Goal: Task Accomplishment & Management: Complete application form

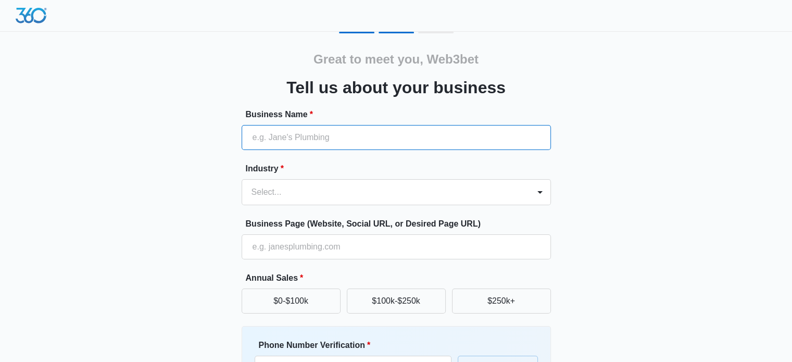
click at [300, 143] on input "Business Name *" at bounding box center [396, 137] width 309 height 25
paste input "Web3bet"
type input "Web3bet"
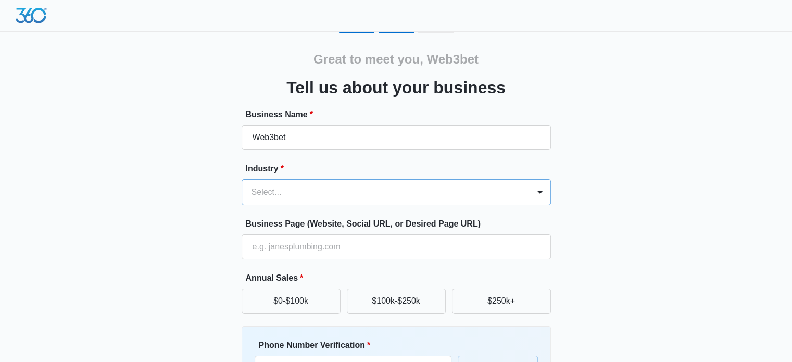
click at [269, 192] on div "Select..." at bounding box center [385, 192] width 287 height 25
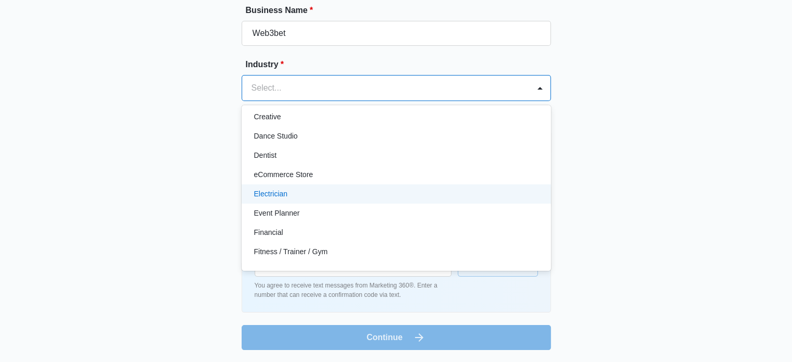
scroll to position [208, 0]
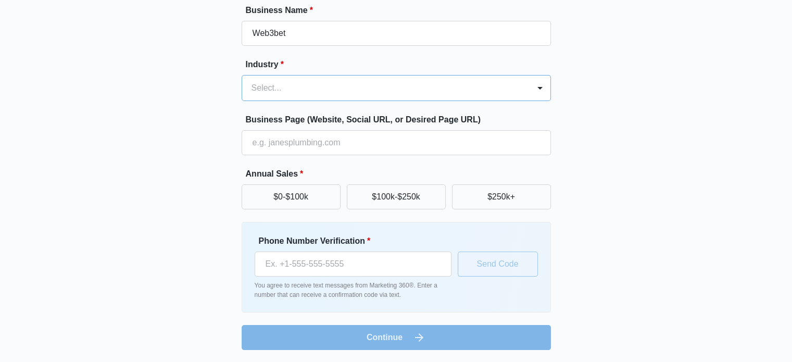
click at [273, 91] on div at bounding box center [384, 88] width 265 height 15
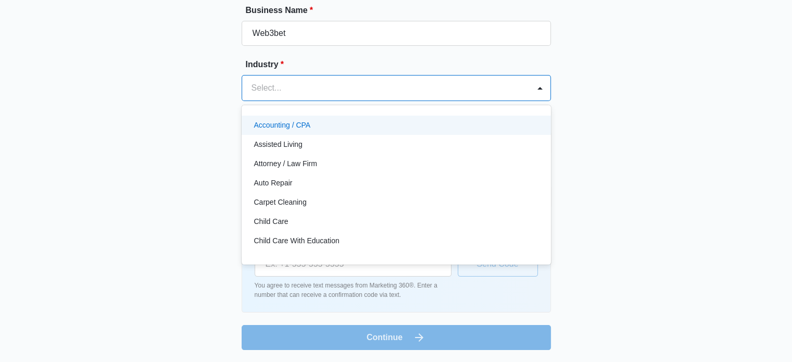
paste input "Blockchain"
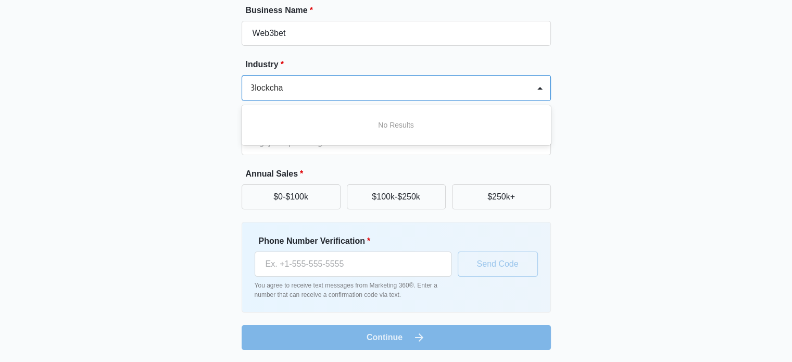
scroll to position [0, 2]
type input "Blockcha"
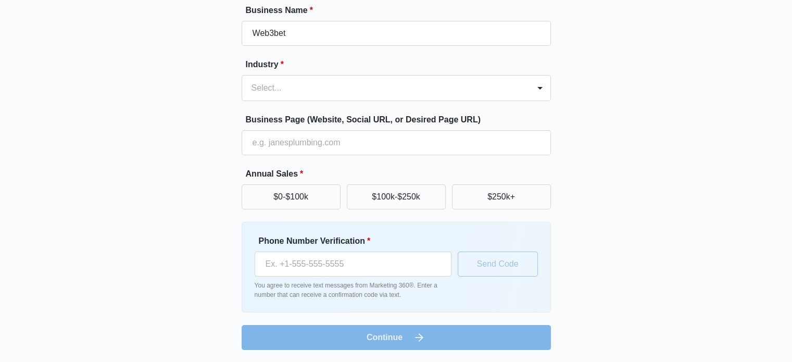
scroll to position [0, 0]
click at [275, 85] on div at bounding box center [384, 88] width 265 height 15
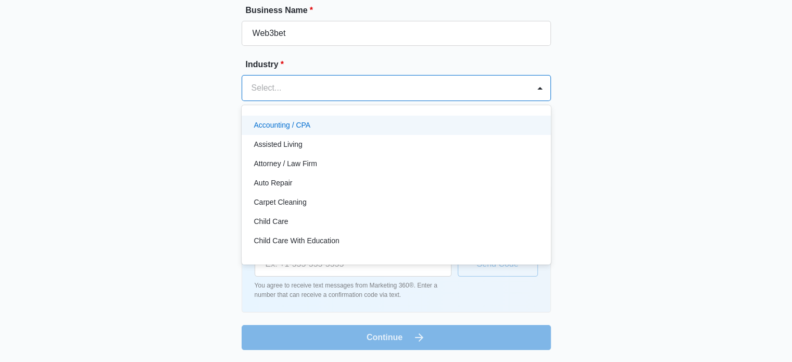
paste input "Web3"
type input "Web3"
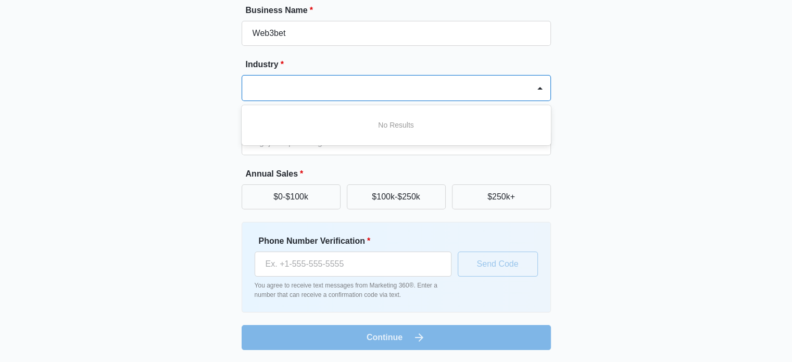
click at [277, 84] on div at bounding box center [384, 88] width 265 height 15
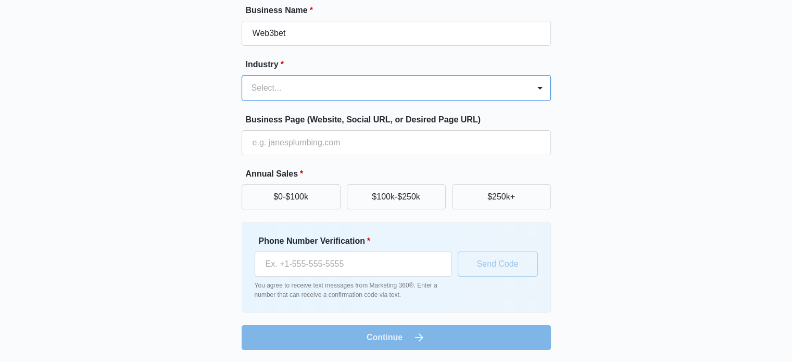
click at [277, 84] on div at bounding box center [384, 88] width 265 height 15
click at [283, 95] on div "Select..." at bounding box center [385, 88] width 287 height 25
paste input "Gaming"
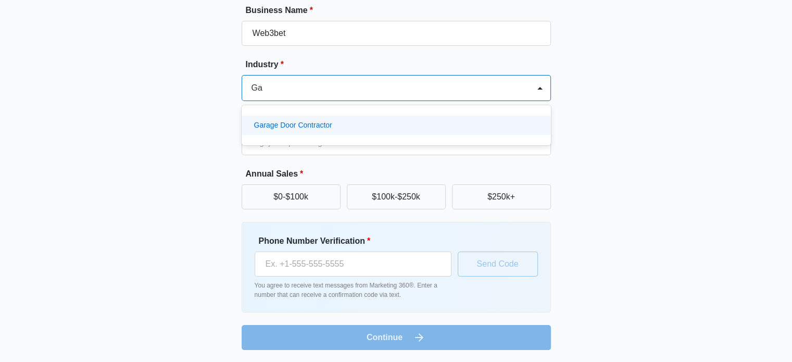
type input "G"
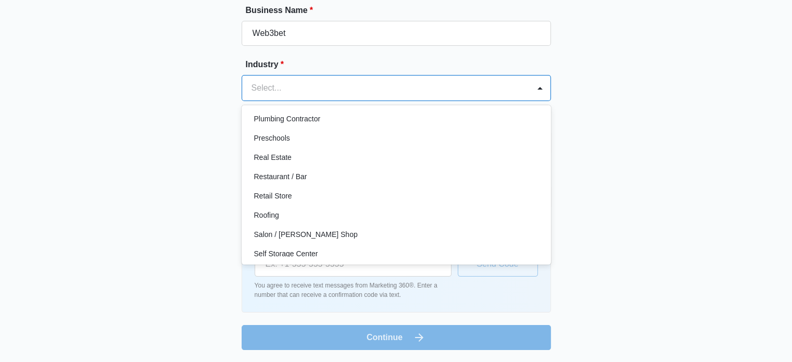
scroll to position [597, 0]
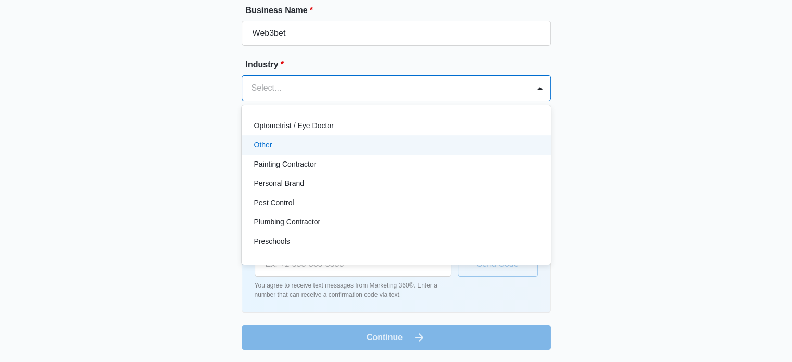
click at [284, 147] on div "Other" at bounding box center [395, 145] width 282 height 11
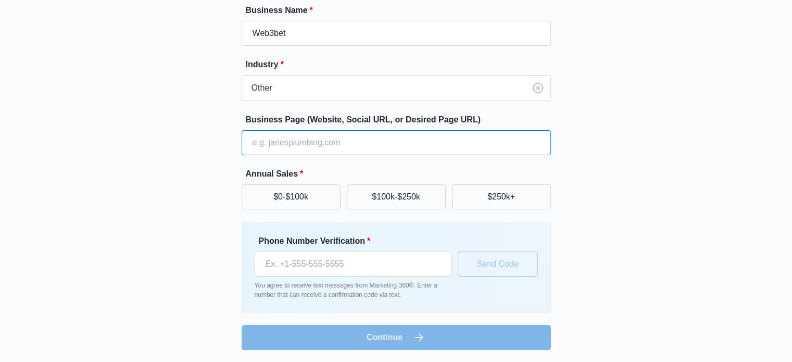
click at [303, 142] on input "Business Page (Website, Social URL, or Desired Page URL)" at bounding box center [396, 142] width 309 height 25
paste input "https://web3bet.com"
type input "https://web3bet.com"
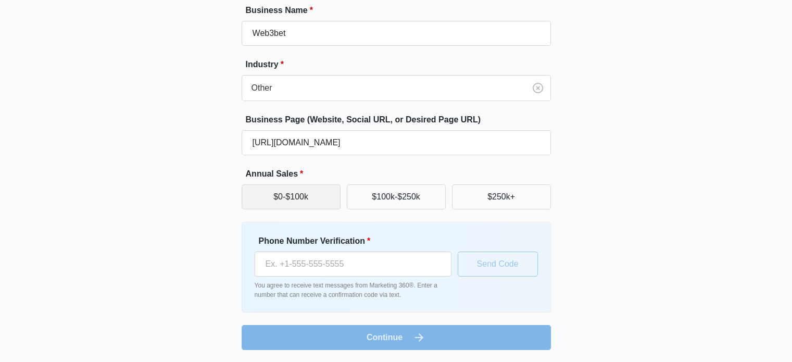
click at [298, 193] on button "$0-$100k" at bounding box center [291, 196] width 99 height 25
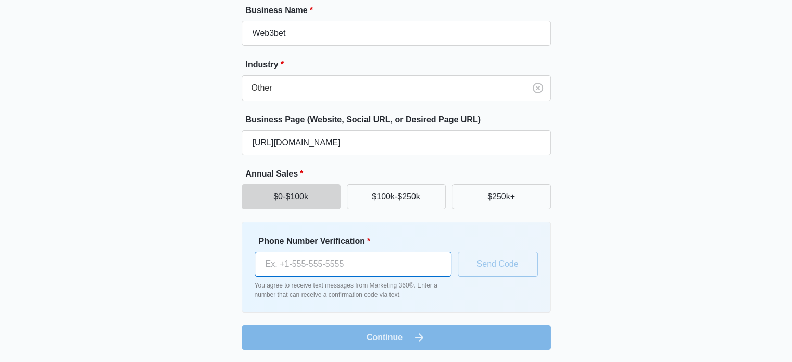
click at [385, 265] on input "Phone Number Verification *" at bounding box center [353, 264] width 197 height 25
click at [315, 273] on input "Phone Number Verification *" at bounding box center [353, 264] width 197 height 25
paste input "+1 747 292 0712"
type input "+1 747 292 0712"
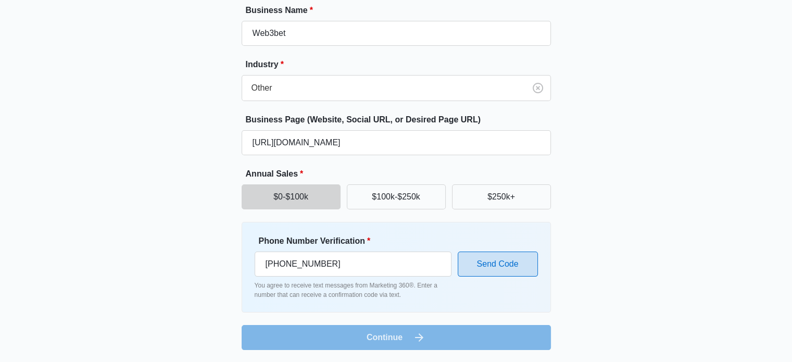
click at [501, 268] on button "Send Code" at bounding box center [498, 264] width 80 height 25
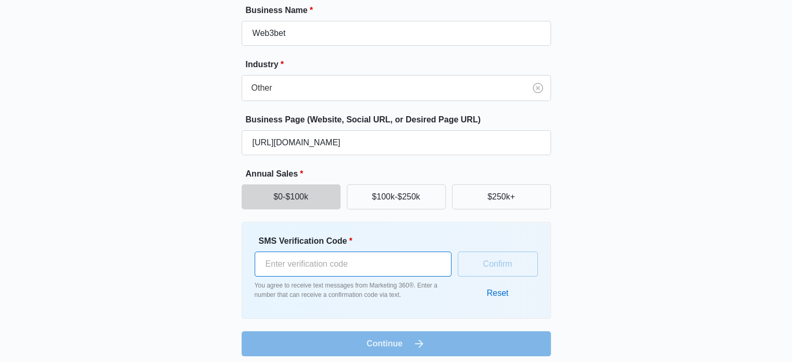
drag, startPoint x: 306, startPoint y: 260, endPoint x: 315, endPoint y: 261, distance: 8.4
click at [306, 261] on input "SMS Verification Code *" at bounding box center [353, 264] width 197 height 25
paste input "783847"
type input "783847"
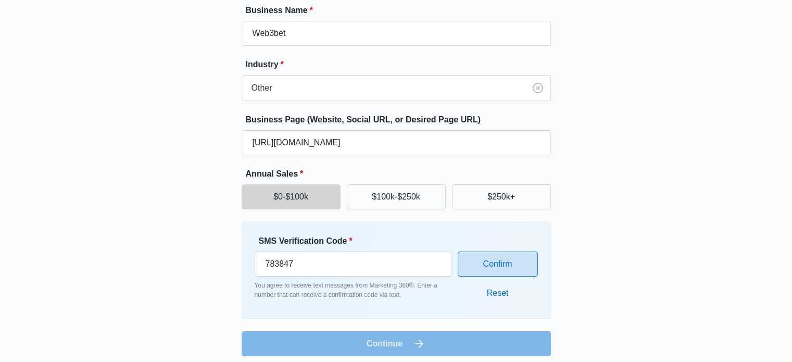
click at [512, 262] on button "Confirm" at bounding box center [498, 264] width 80 height 25
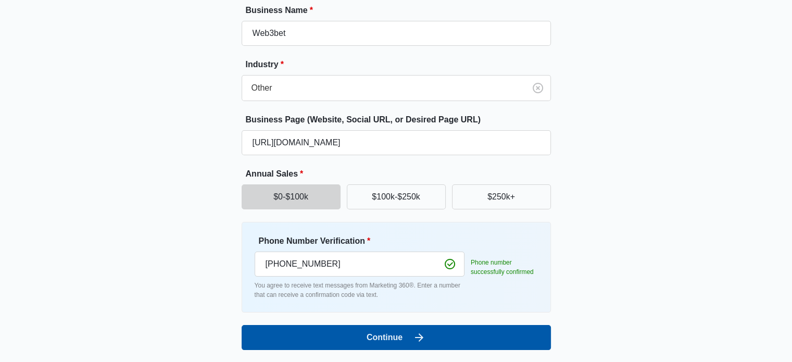
click at [350, 335] on button "Continue" at bounding box center [396, 337] width 309 height 25
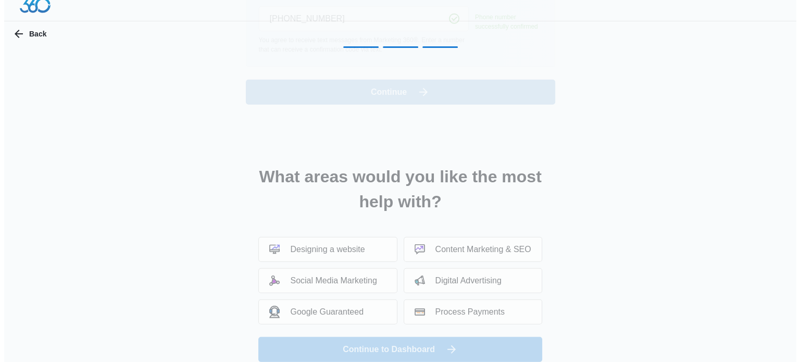
scroll to position [0, 0]
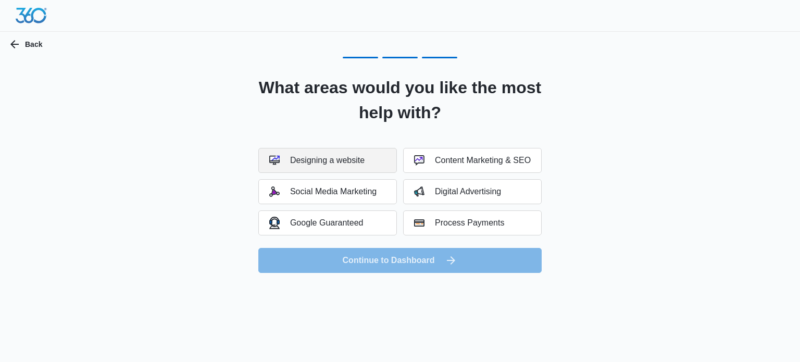
click at [350, 162] on div "Designing a website" at bounding box center [316, 160] width 95 height 10
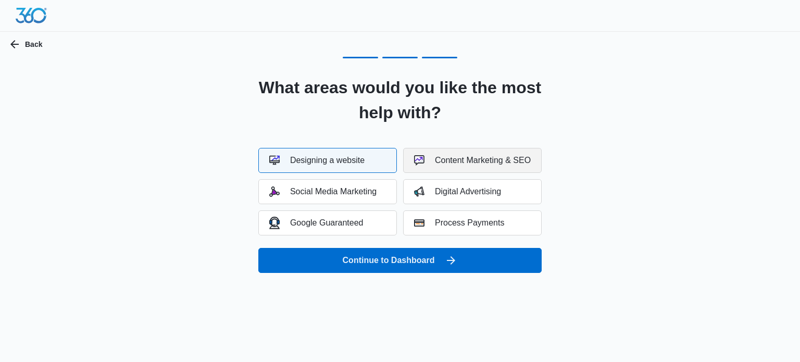
click at [458, 161] on div "Content Marketing & SEO" at bounding box center [472, 160] width 117 height 10
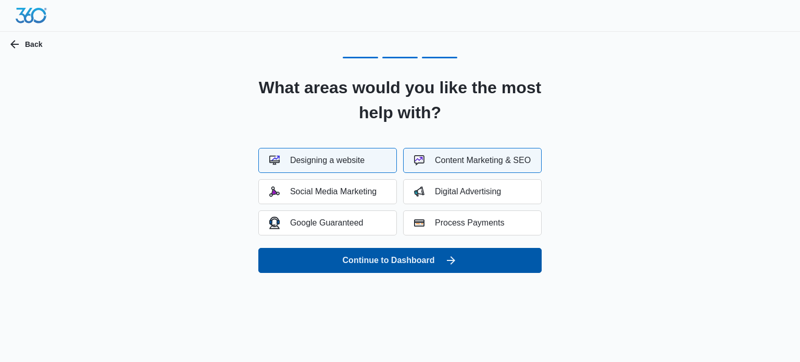
click at [429, 256] on button "Continue to Dashboard" at bounding box center [399, 260] width 283 height 25
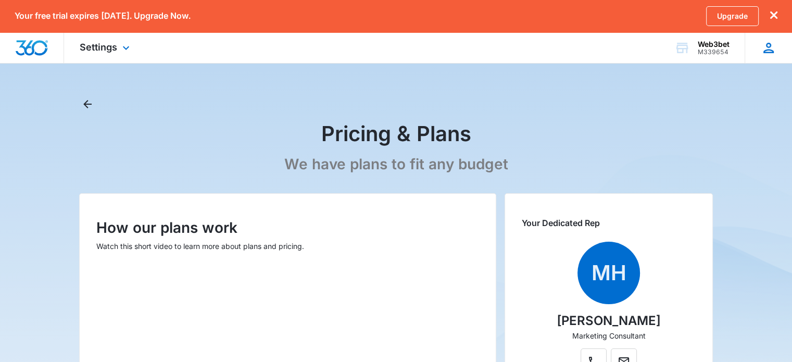
click at [769, 51] on icon at bounding box center [769, 48] width 16 height 16
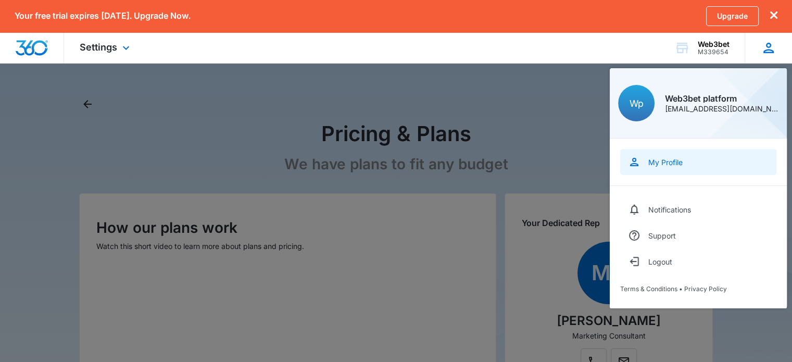
click at [671, 160] on div "My Profile" at bounding box center [665, 162] width 34 height 9
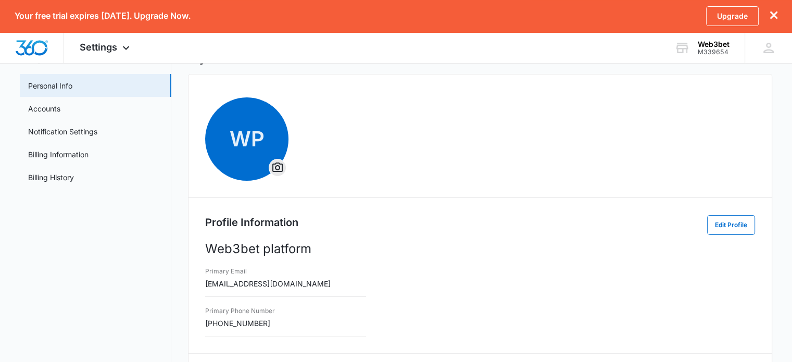
scroll to position [20, 0]
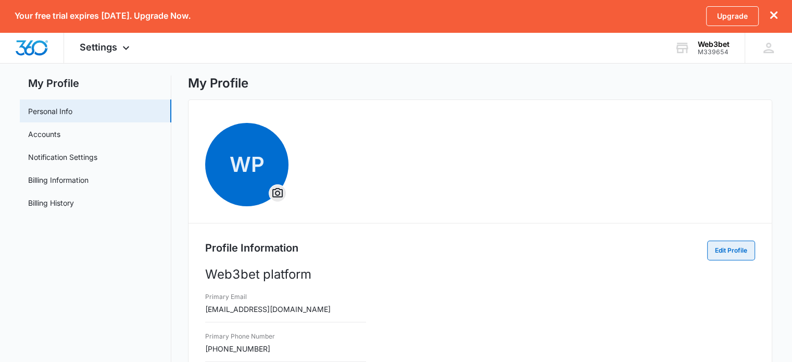
click at [723, 252] on button "Edit Profile" at bounding box center [731, 251] width 48 height 20
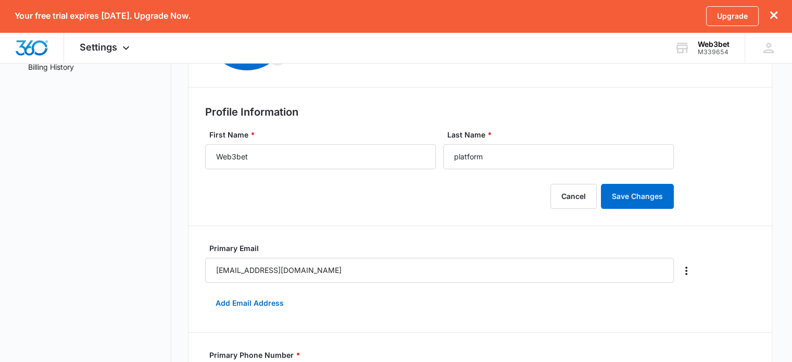
scroll to position [32, 0]
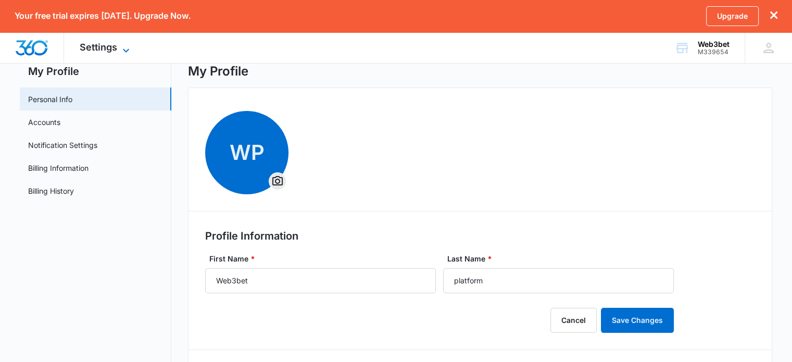
click at [123, 44] on icon at bounding box center [126, 50] width 12 height 12
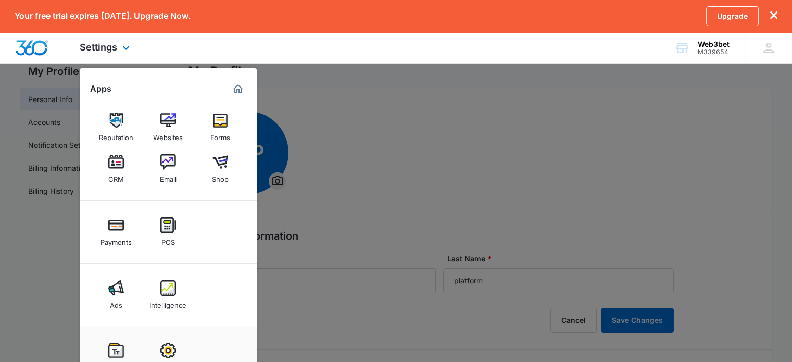
scroll to position [2, 0]
click at [167, 349] on img at bounding box center [168, 351] width 16 height 16
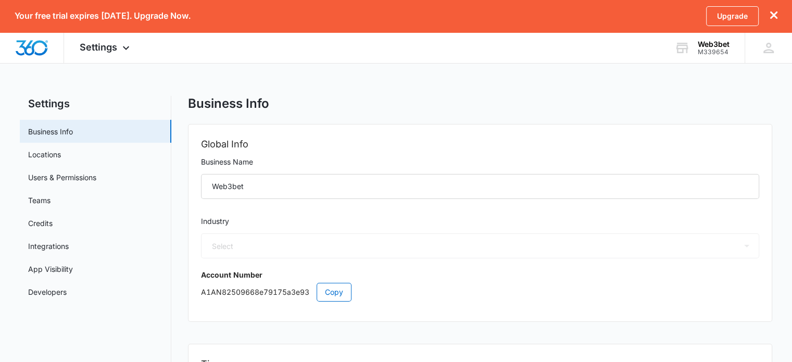
select select "52"
select select "RU"
select select "Europe/Samara"
drag, startPoint x: 162, startPoint y: 193, endPoint x: 450, endPoint y: 288, distance: 303.4
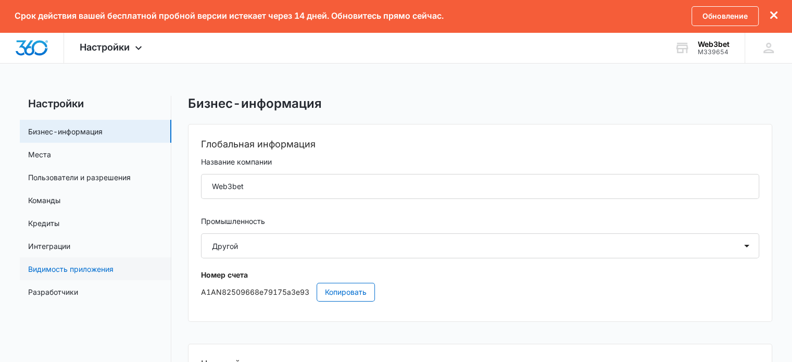
click at [56, 272] on link "Видимость приложения" at bounding box center [70, 269] width 85 height 11
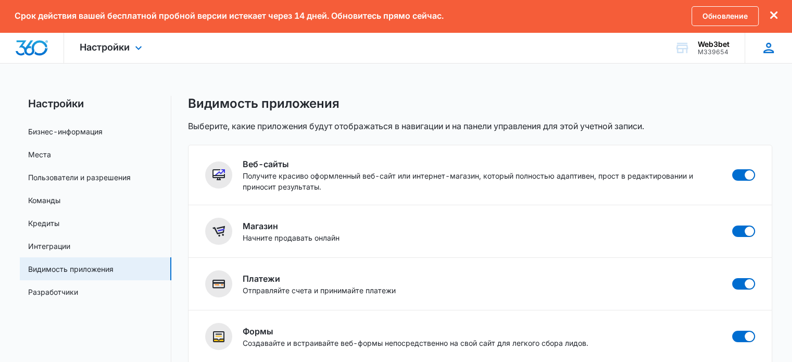
click at [769, 45] on icon at bounding box center [769, 48] width 16 height 16
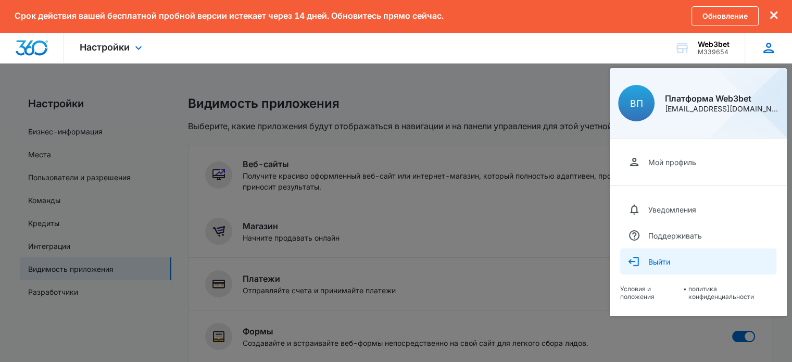
click at [670, 264] on font "Выйти" at bounding box center [659, 261] width 22 height 9
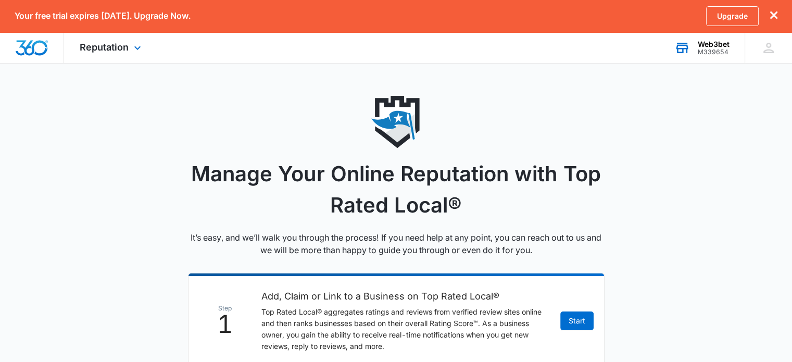
click at [713, 39] on div "Web3bet M339654 Your Accounts View All" at bounding box center [702, 47] width 86 height 31
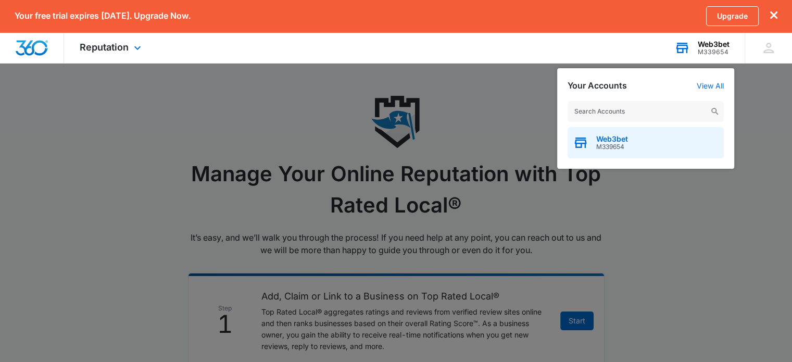
click at [611, 140] on span "Web3bet" at bounding box center [612, 139] width 32 height 8
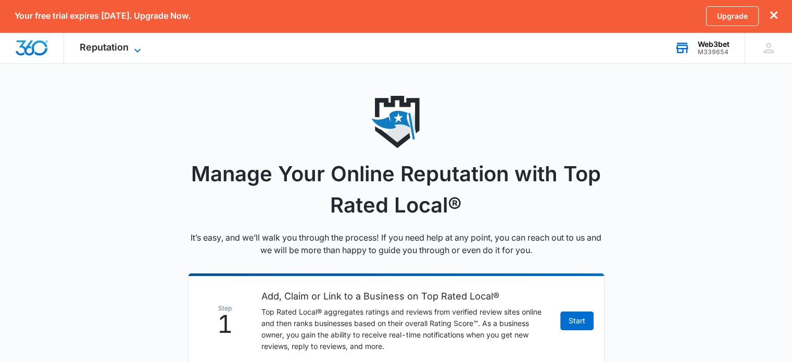
click at [131, 49] on icon at bounding box center [137, 50] width 12 height 12
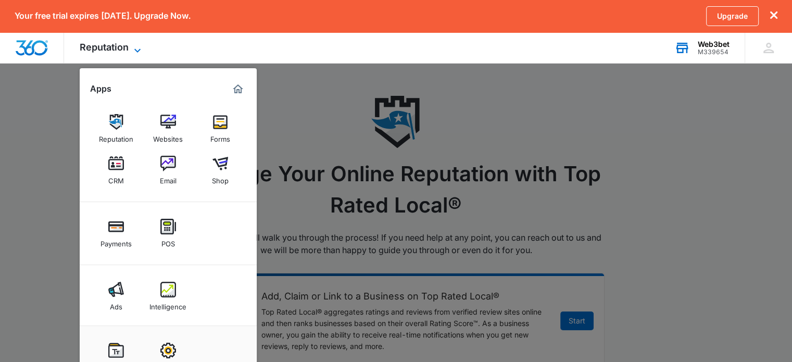
click at [131, 49] on icon at bounding box center [137, 50] width 12 height 12
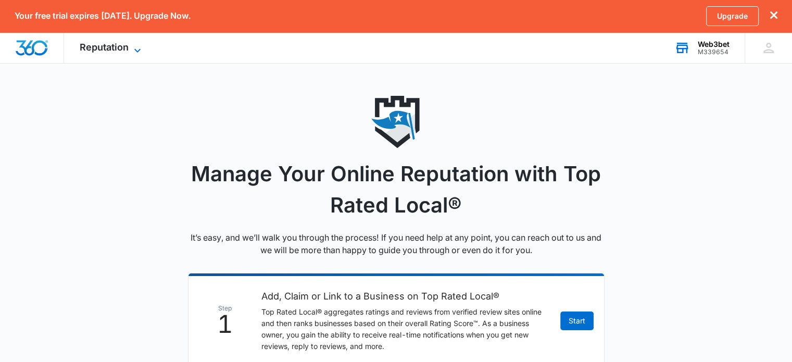
click at [131, 49] on icon at bounding box center [137, 50] width 12 height 12
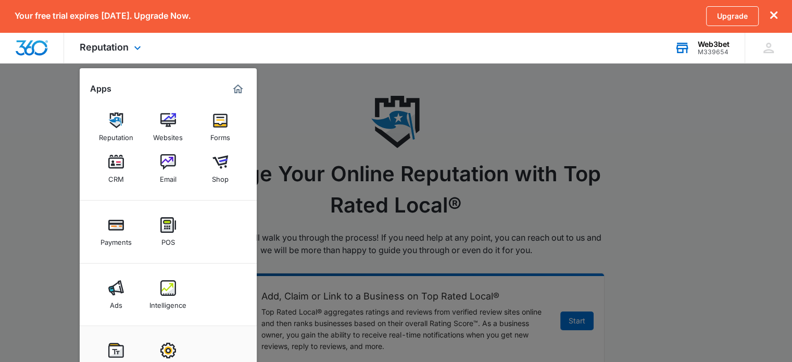
scroll to position [2, 0]
click at [168, 349] on img at bounding box center [168, 351] width 16 height 16
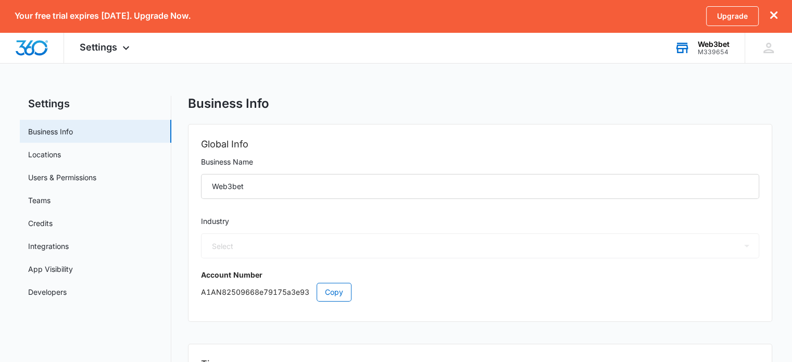
select select "52"
select select "RU"
select select "Europe/Samara"
click at [50, 153] on link "Locations" at bounding box center [44, 154] width 33 height 11
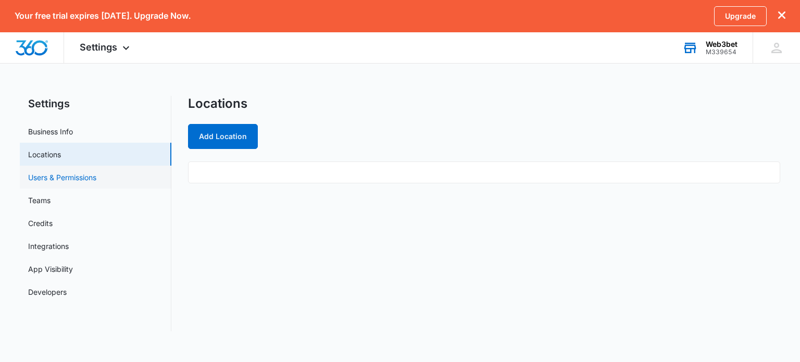
click at [50, 179] on link "Users & Permissions" at bounding box center [62, 177] width 68 height 11
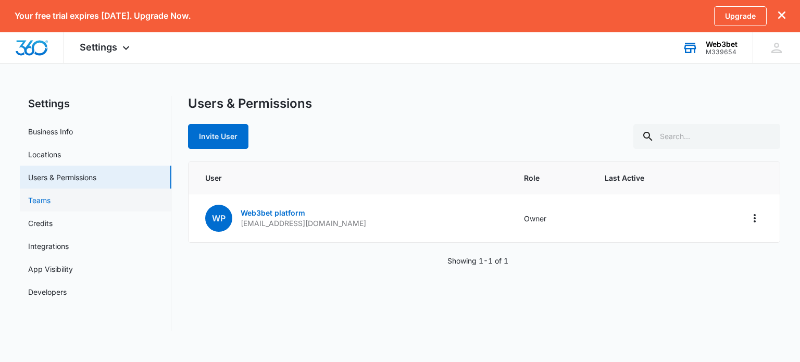
click at [51, 197] on link "Teams" at bounding box center [39, 200] width 22 height 11
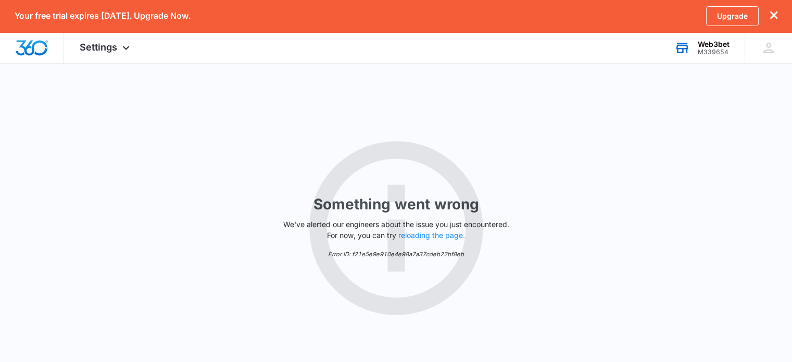
click at [776, 10] on div "Upgrade" at bounding box center [741, 16] width 71 height 20
click at [775, 14] on icon "dismiss this dialog" at bounding box center [773, 14] width 7 height 7
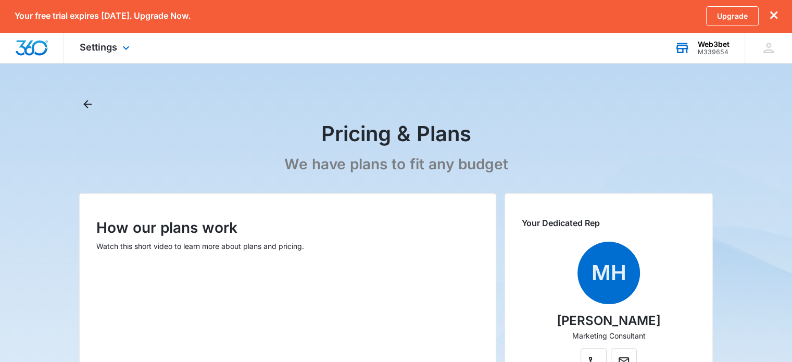
click at [714, 36] on div "Web3bet M339654 Your Accounts View All" at bounding box center [702, 47] width 86 height 31
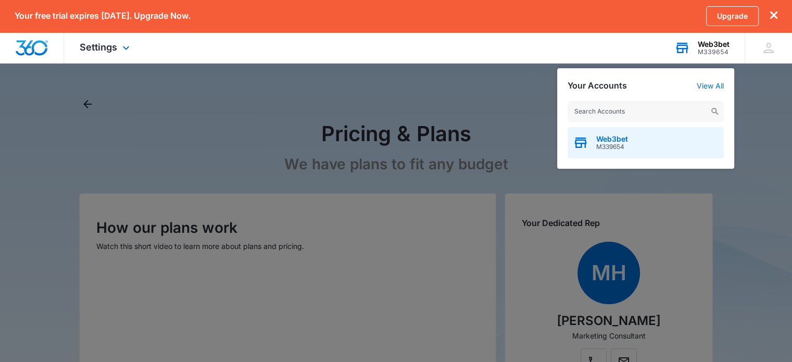
click at [601, 143] on span "M339654" at bounding box center [612, 146] width 32 height 7
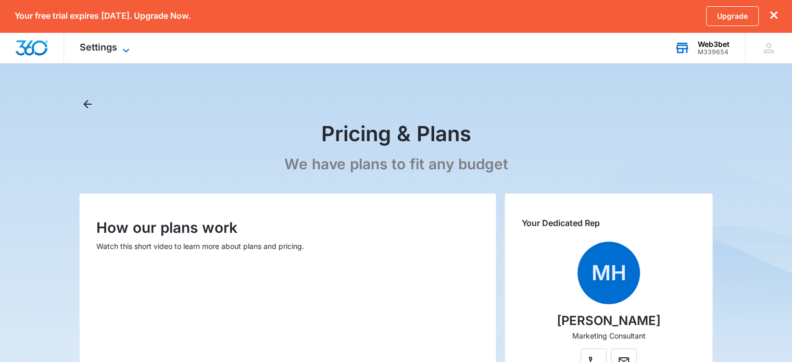
click at [116, 51] on span "Settings" at bounding box center [98, 47] width 37 height 11
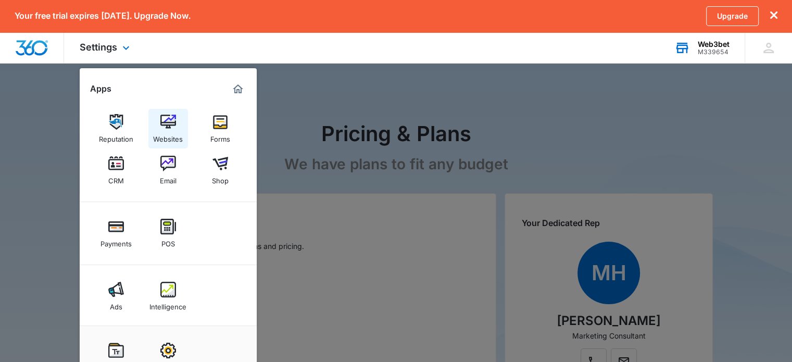
click at [166, 128] on img at bounding box center [168, 122] width 16 height 16
